Goal: Navigation & Orientation: Find specific page/section

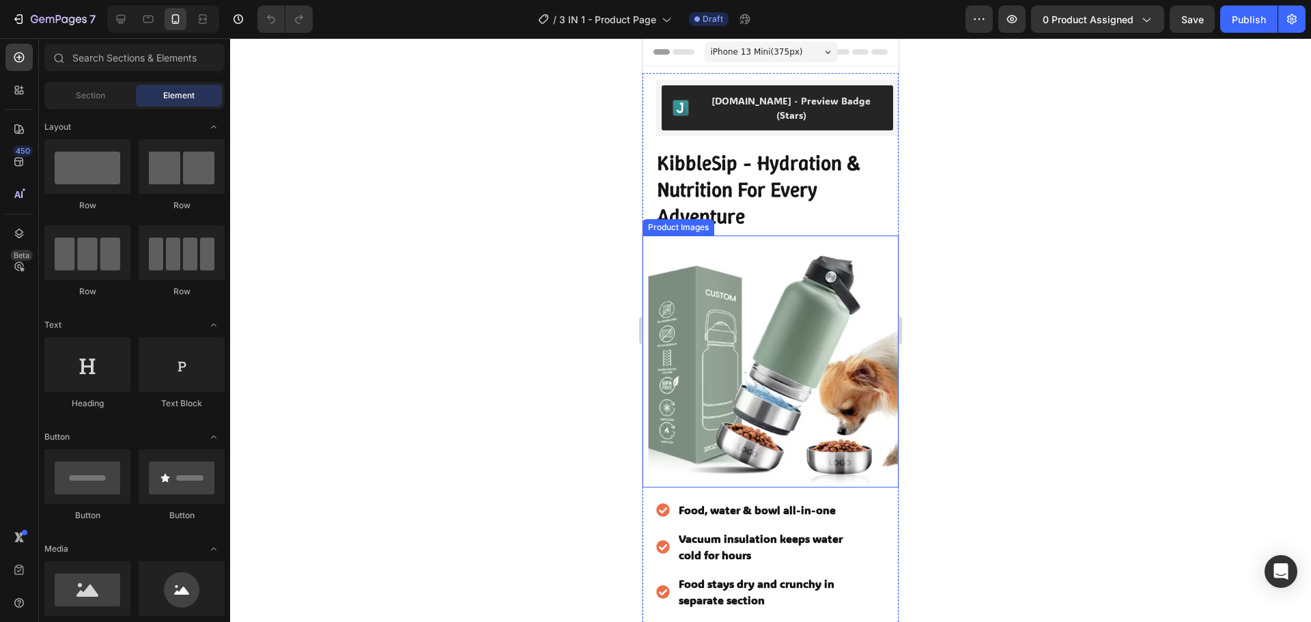
scroll to position [273, 0]
